Goal: Find specific page/section: Find specific page/section

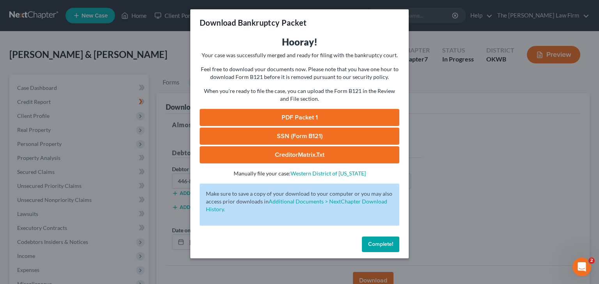
click at [368, 244] on span "Complete!" at bounding box center [380, 244] width 25 height 7
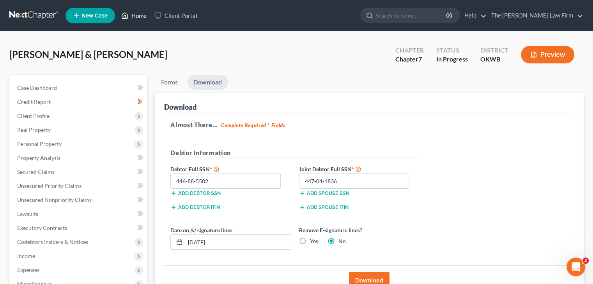
click at [136, 14] on link "Home" at bounding box center [133, 16] width 33 height 14
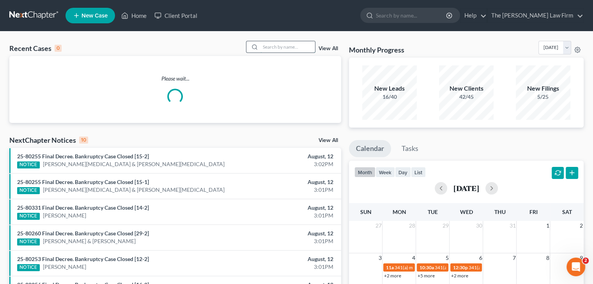
click at [263, 47] on input "search" at bounding box center [287, 46] width 55 height 11
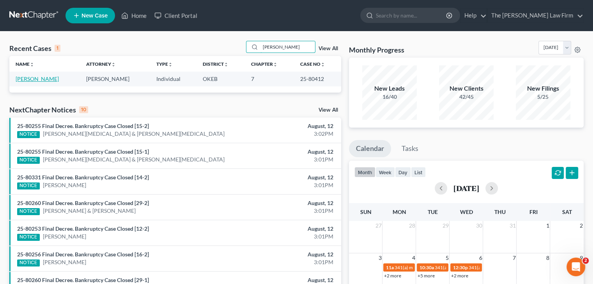
type input "[PERSON_NAME]"
click at [46, 77] on link "[PERSON_NAME]" at bounding box center [37, 79] width 43 height 7
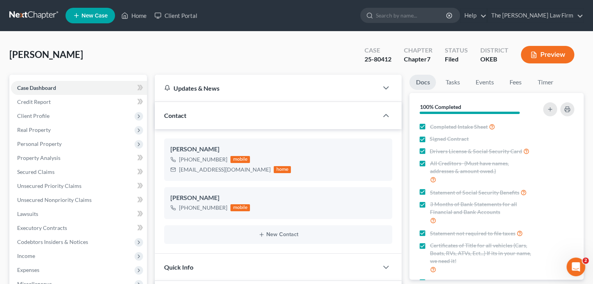
scroll to position [906, 0]
click at [69, 199] on span "Unsecured Nonpriority Claims" at bounding box center [54, 200] width 74 height 7
